Goal: Task Accomplishment & Management: Use online tool/utility

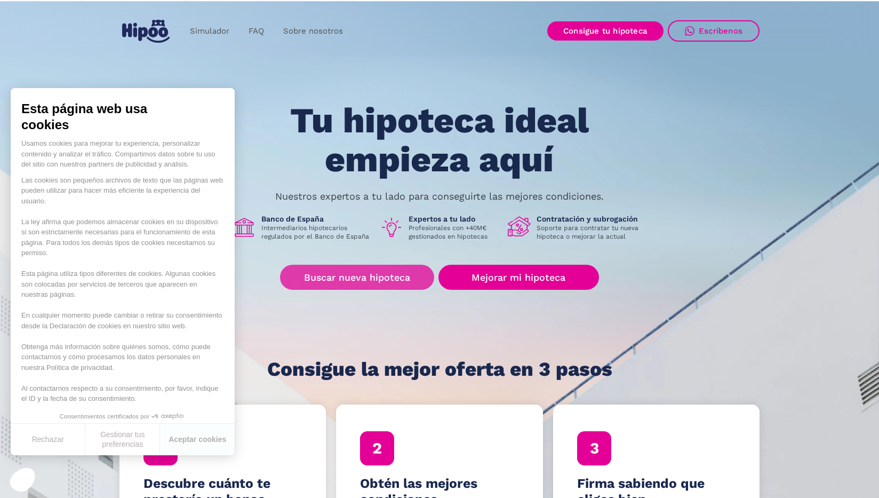
click at [370, 276] on link "Buscar nueva hipoteca" at bounding box center [357, 277] width 154 height 25
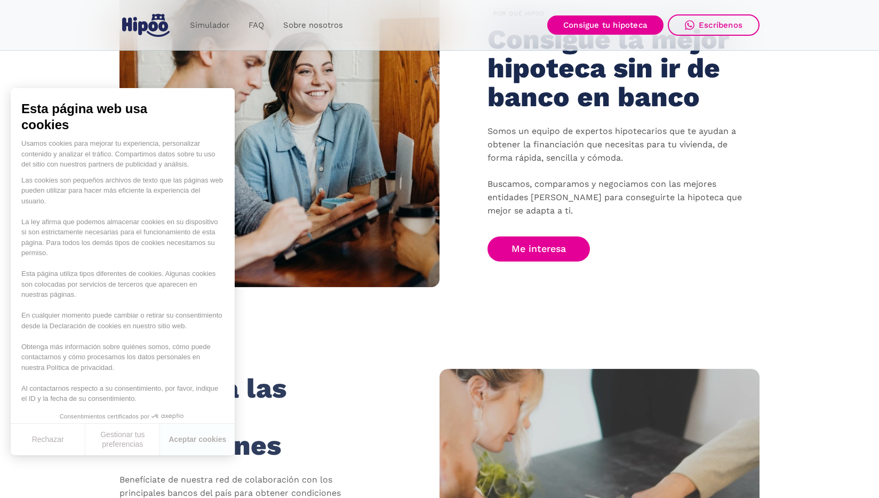
scroll to position [867, 0]
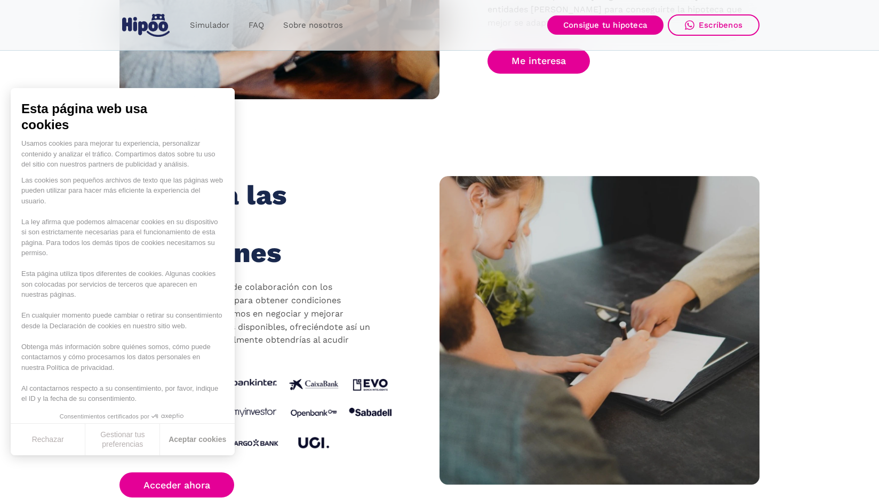
click at [189, 440] on button "Aceptar cookies" at bounding box center [197, 439] width 75 height 31
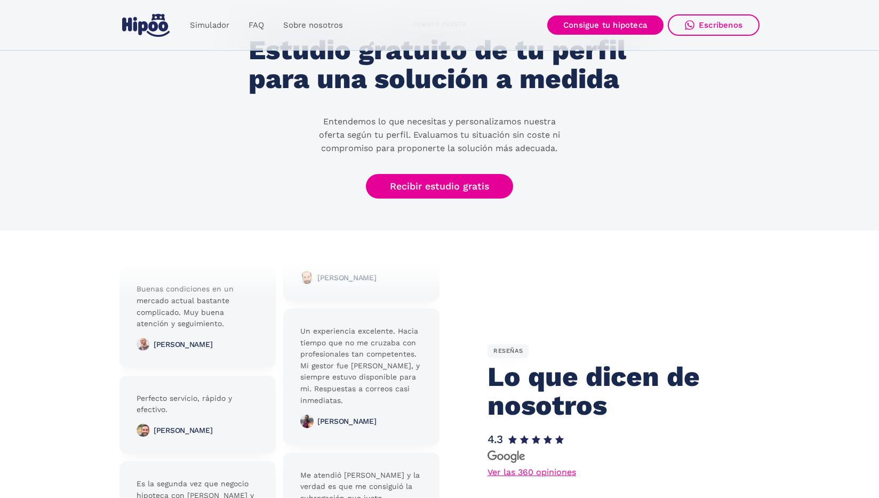
scroll to position [2372, 0]
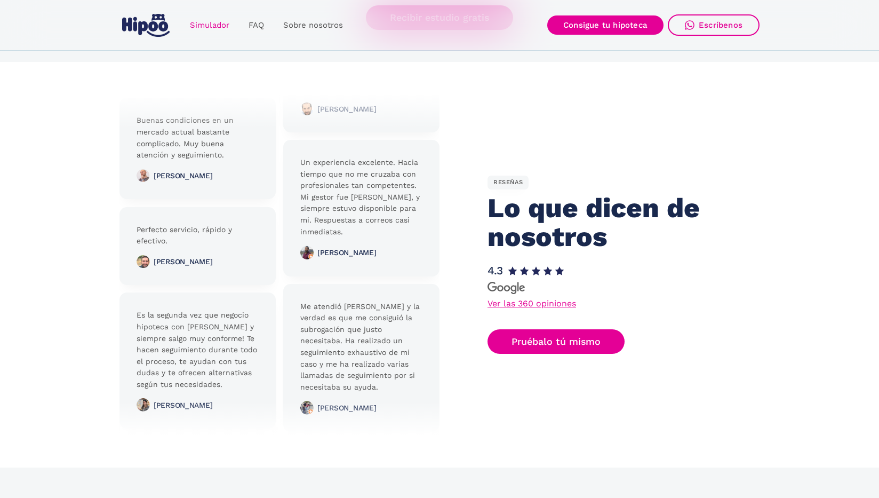
click at [213, 25] on link "Simulador" at bounding box center [209, 25] width 59 height 21
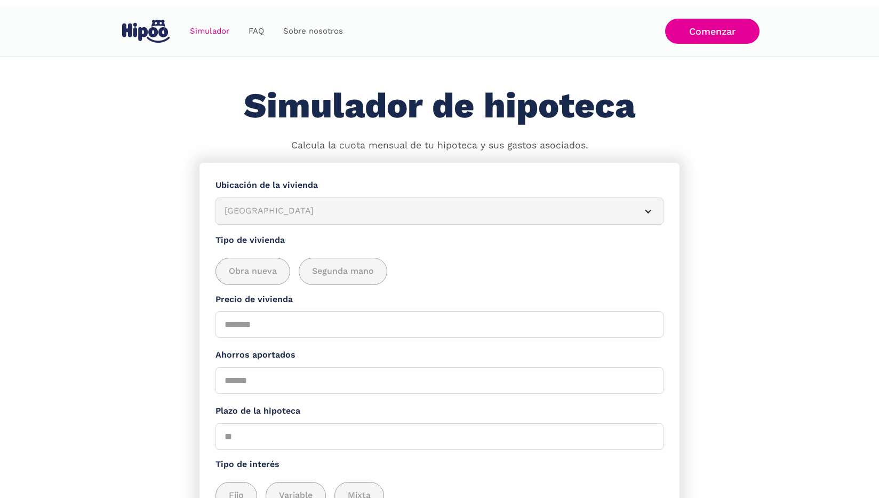
scroll to position [33, 0]
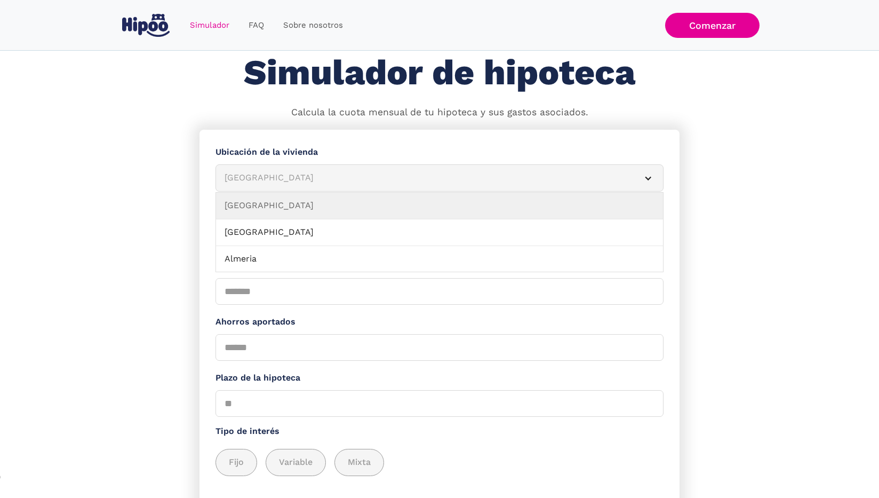
click at [388, 181] on div "Albacete" at bounding box center [427, 177] width 404 height 13
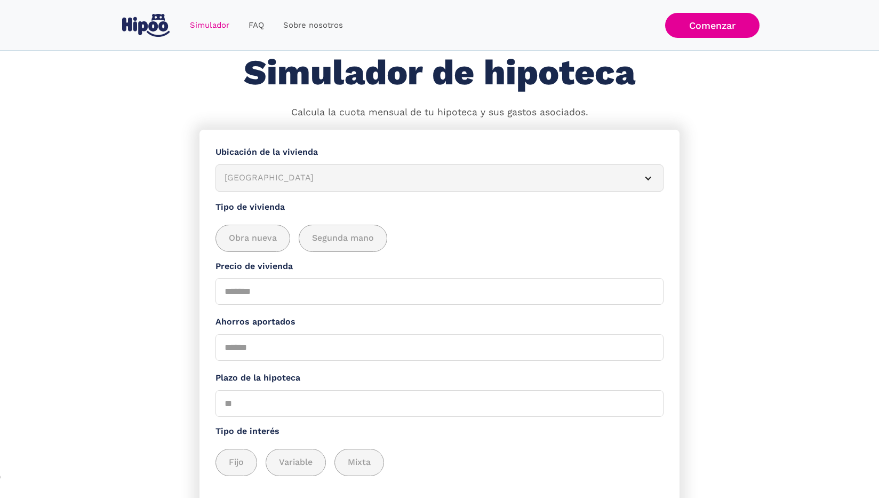
click at [388, 181] on div "Albacete" at bounding box center [427, 177] width 404 height 13
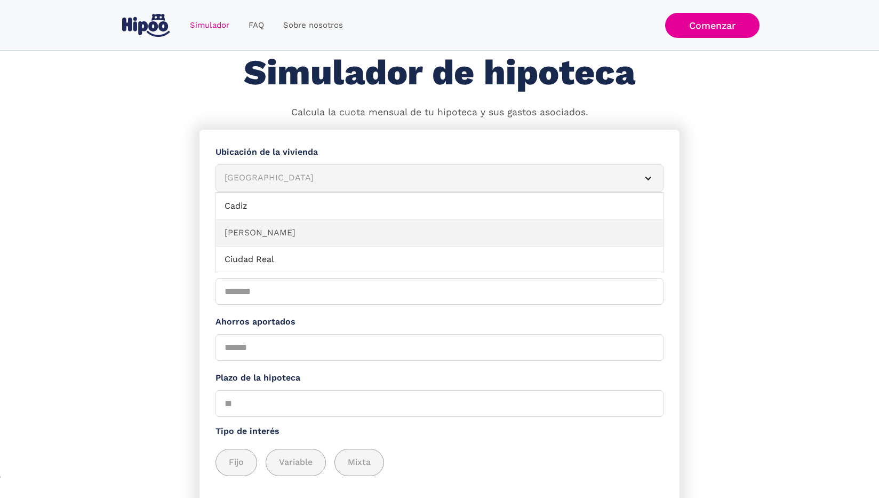
scroll to position [1085, 0]
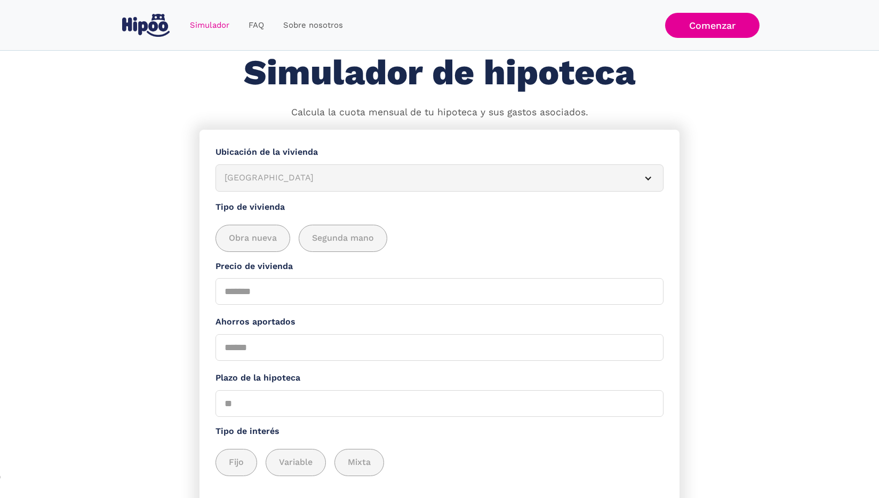
click at [138, 85] on div "Simulador de hipoteca Calcula la cuota mensual de tu hipoteca y sus gastos asoc…" at bounding box center [440, 86] width 640 height 66
